Goal: Check status: Check status

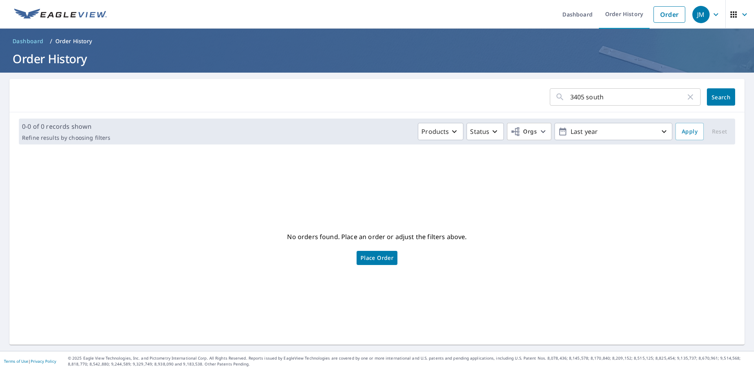
click at [602, 99] on input "3405 south" at bounding box center [627, 97] width 115 height 22
type input "16311 rockcrest"
click button "Search" at bounding box center [721, 96] width 28 height 17
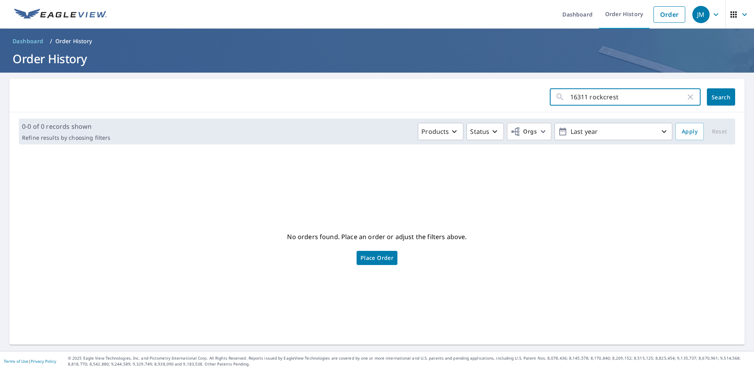
click at [573, 94] on input "16311 rockcrest" at bounding box center [627, 97] width 115 height 22
type input "11722 [PERSON_NAME]"
click button "Search" at bounding box center [721, 96] width 28 height 17
